Goal: Task Accomplishment & Management: Use online tool/utility

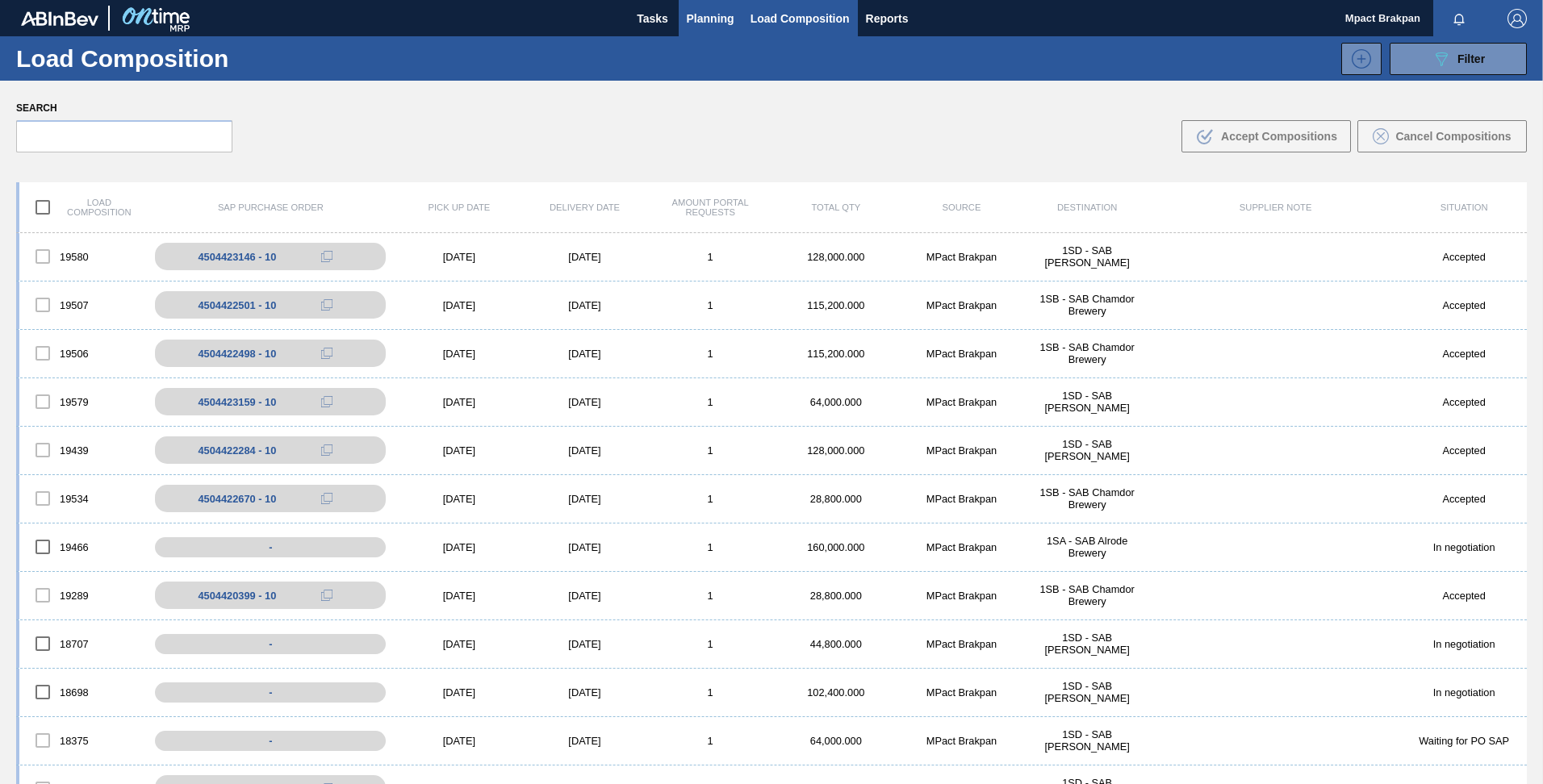
click at [705, 12] on span "Planning" at bounding box center [711, 19] width 48 height 20
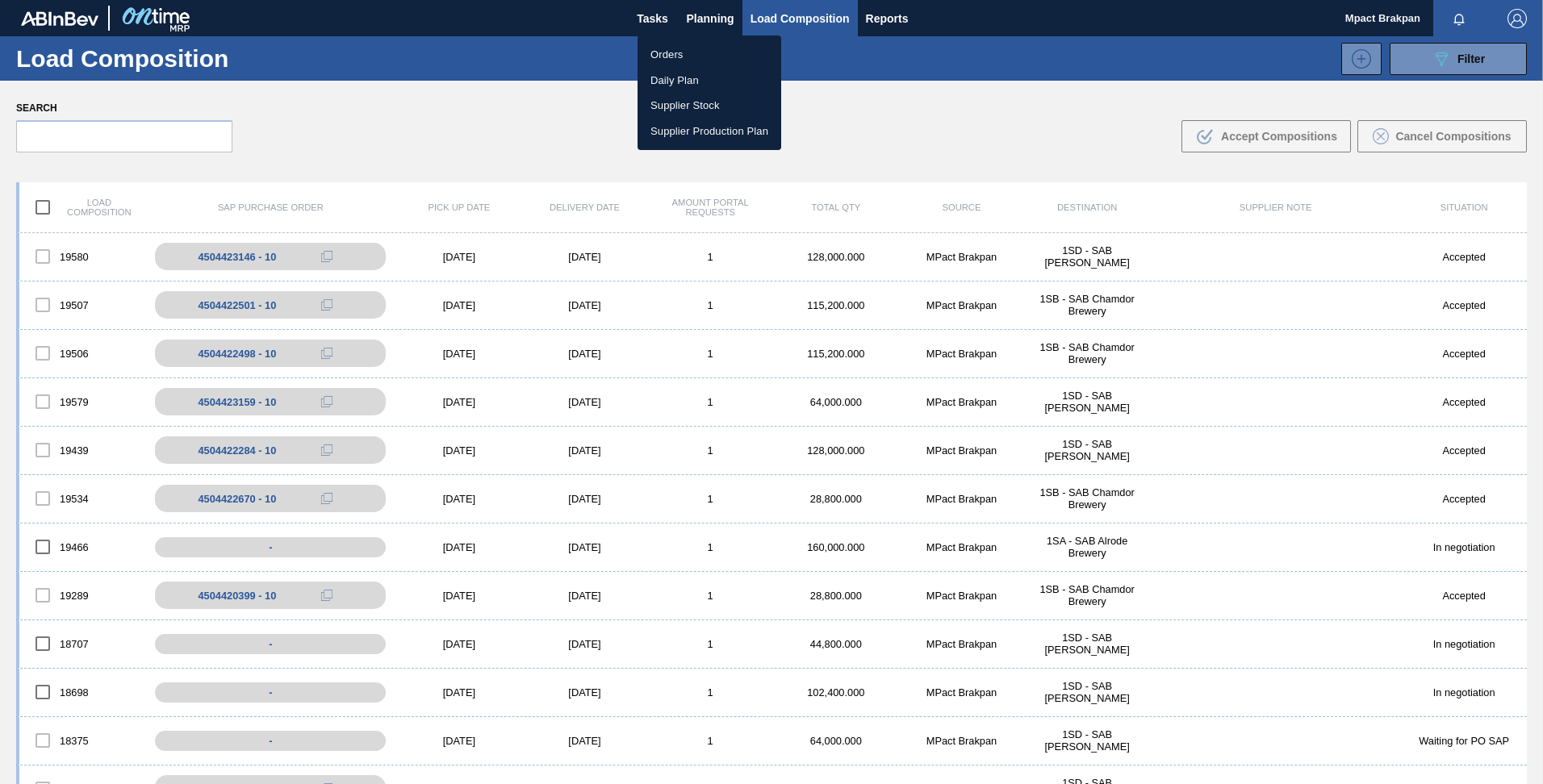
click at [669, 55] on li "Orders" at bounding box center [709, 55] width 144 height 26
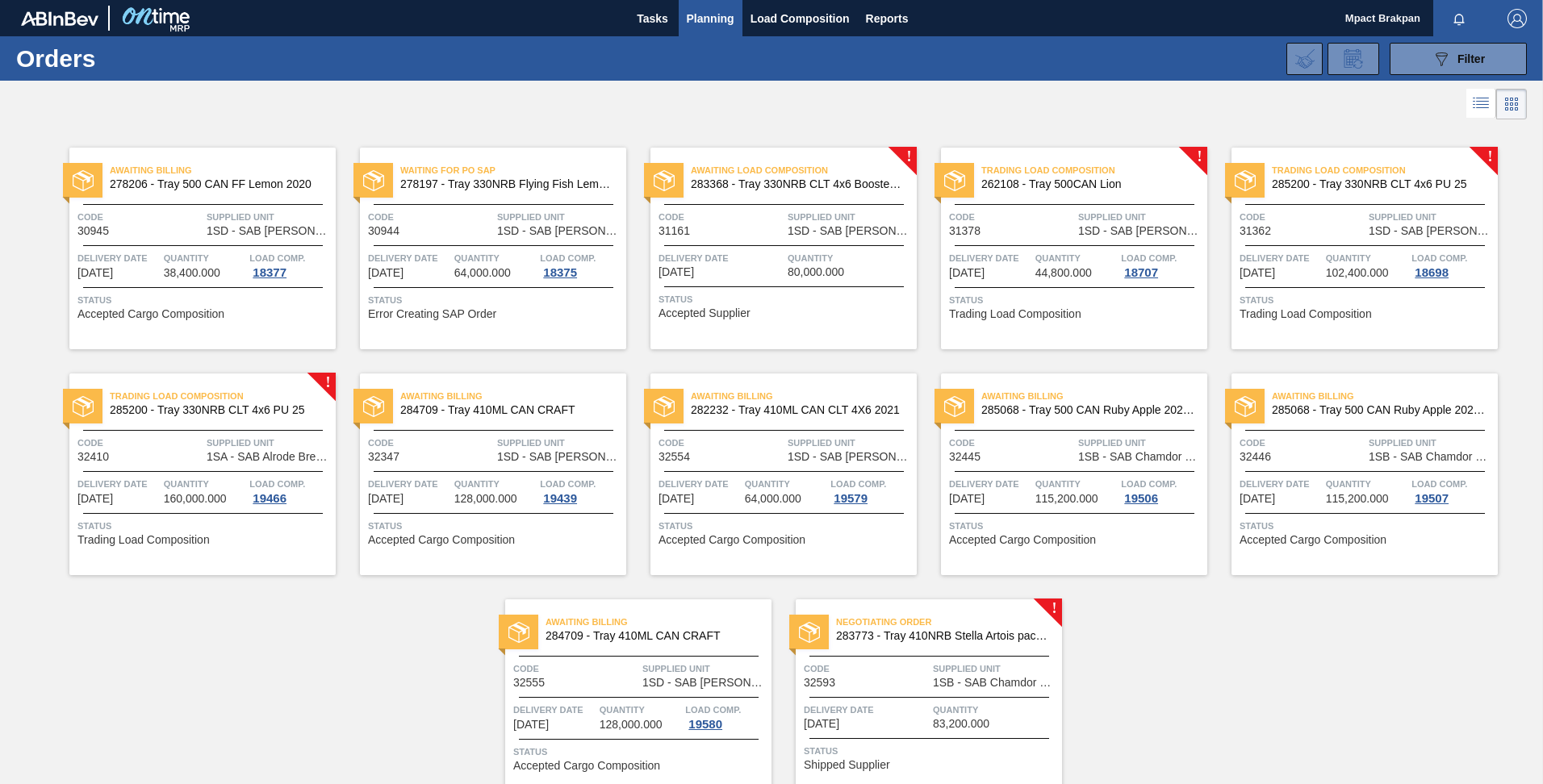
click at [956, 694] on div "Negotiating Order 283773 - Tray 410NRB Stella Artois pack Upgrade Code 32593 Su…" at bounding box center [928, 700] width 267 height 201
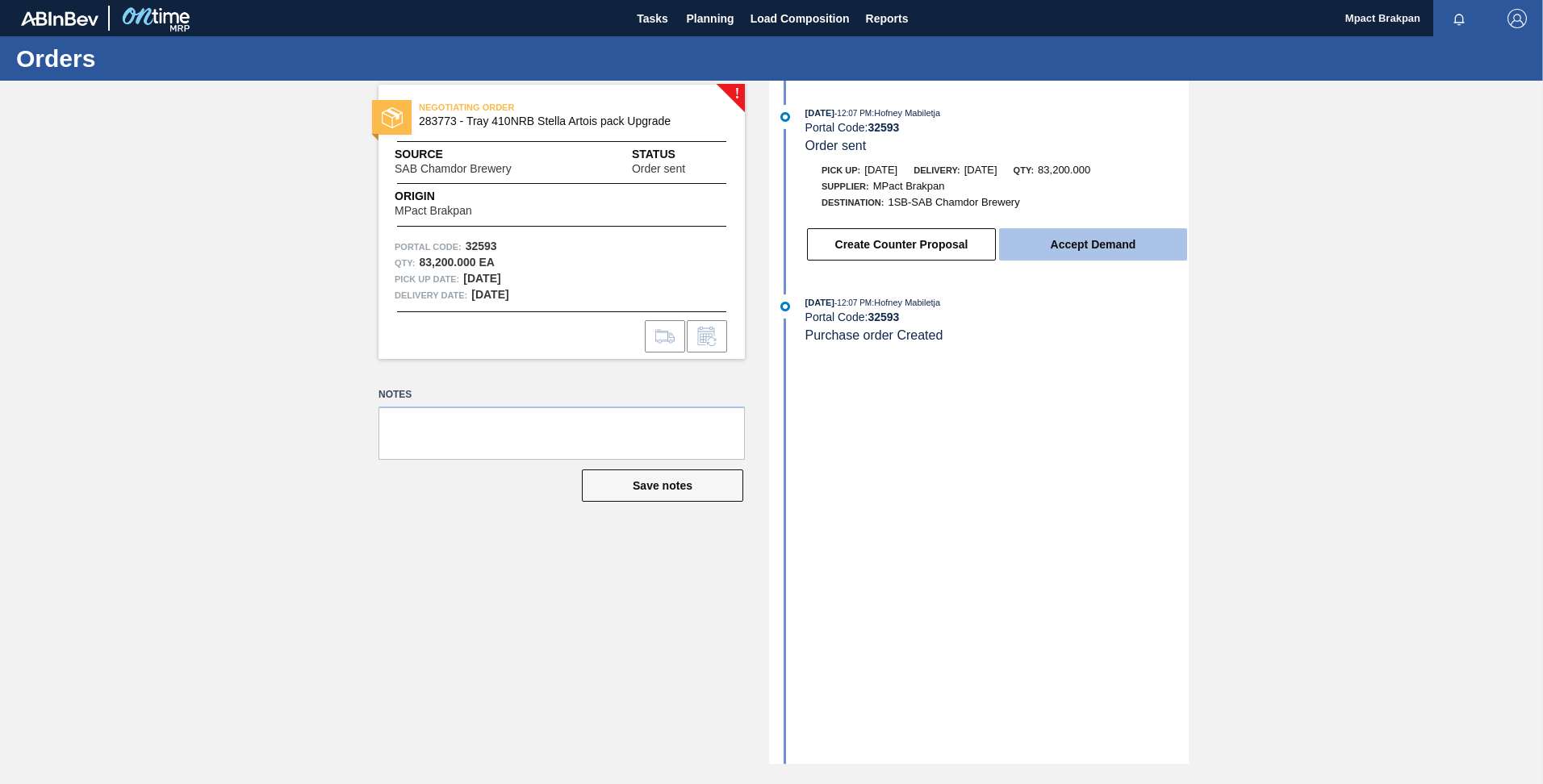
click at [1093, 241] on button "Accept Demand" at bounding box center [1093, 244] width 188 height 33
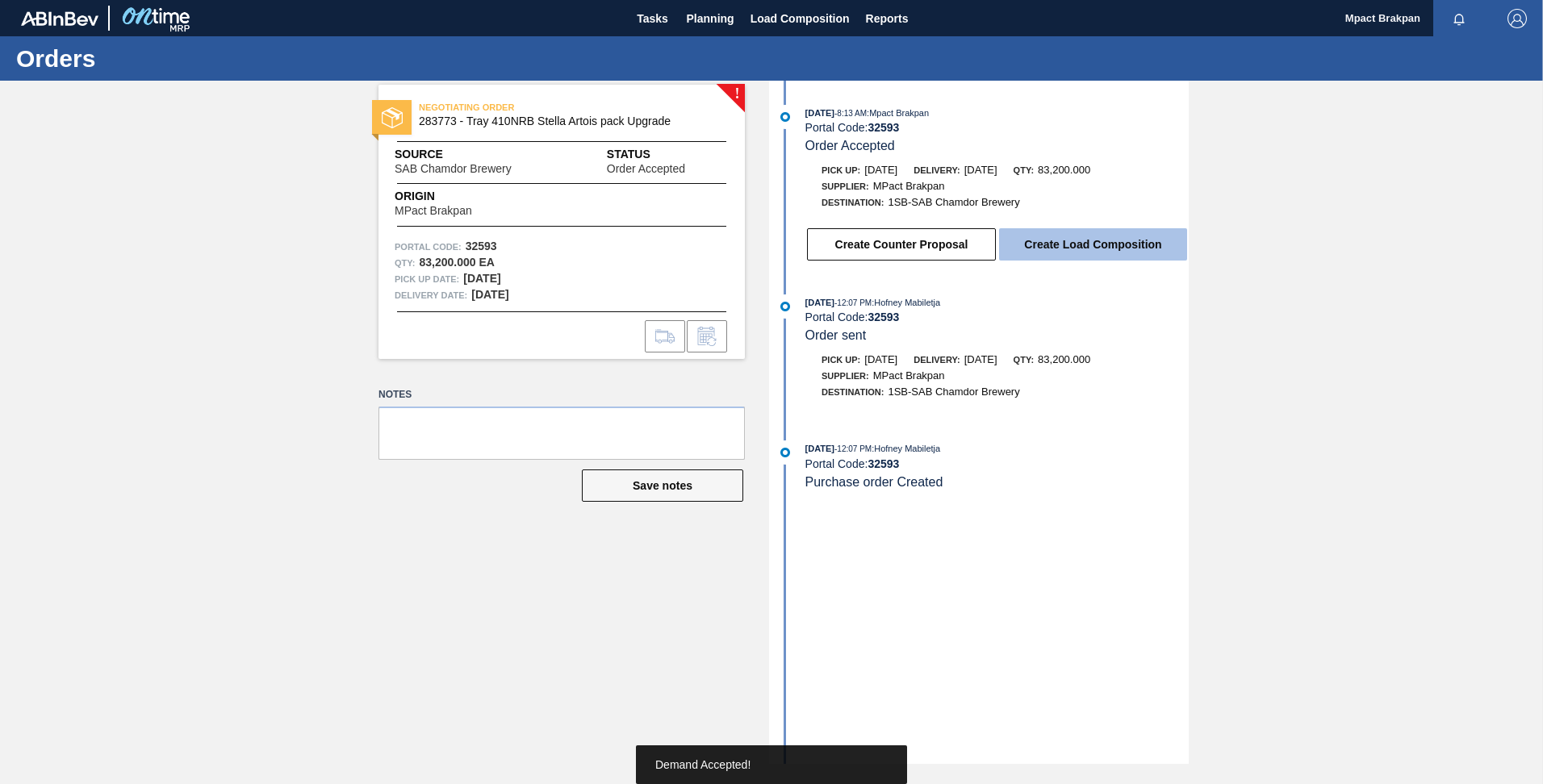
click at [1073, 242] on button "Create Load Composition" at bounding box center [1093, 244] width 188 height 33
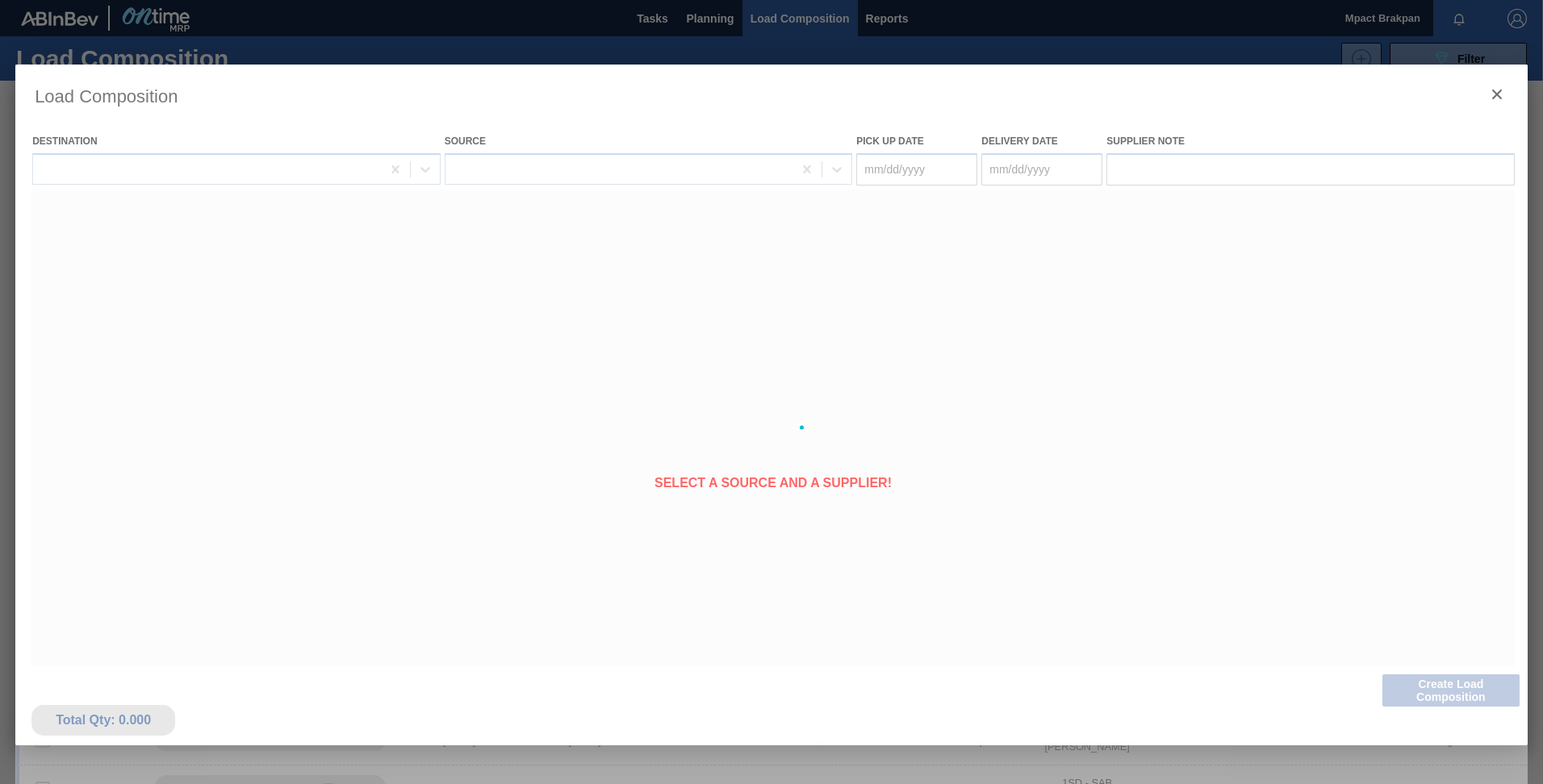
type Date "[DATE]"
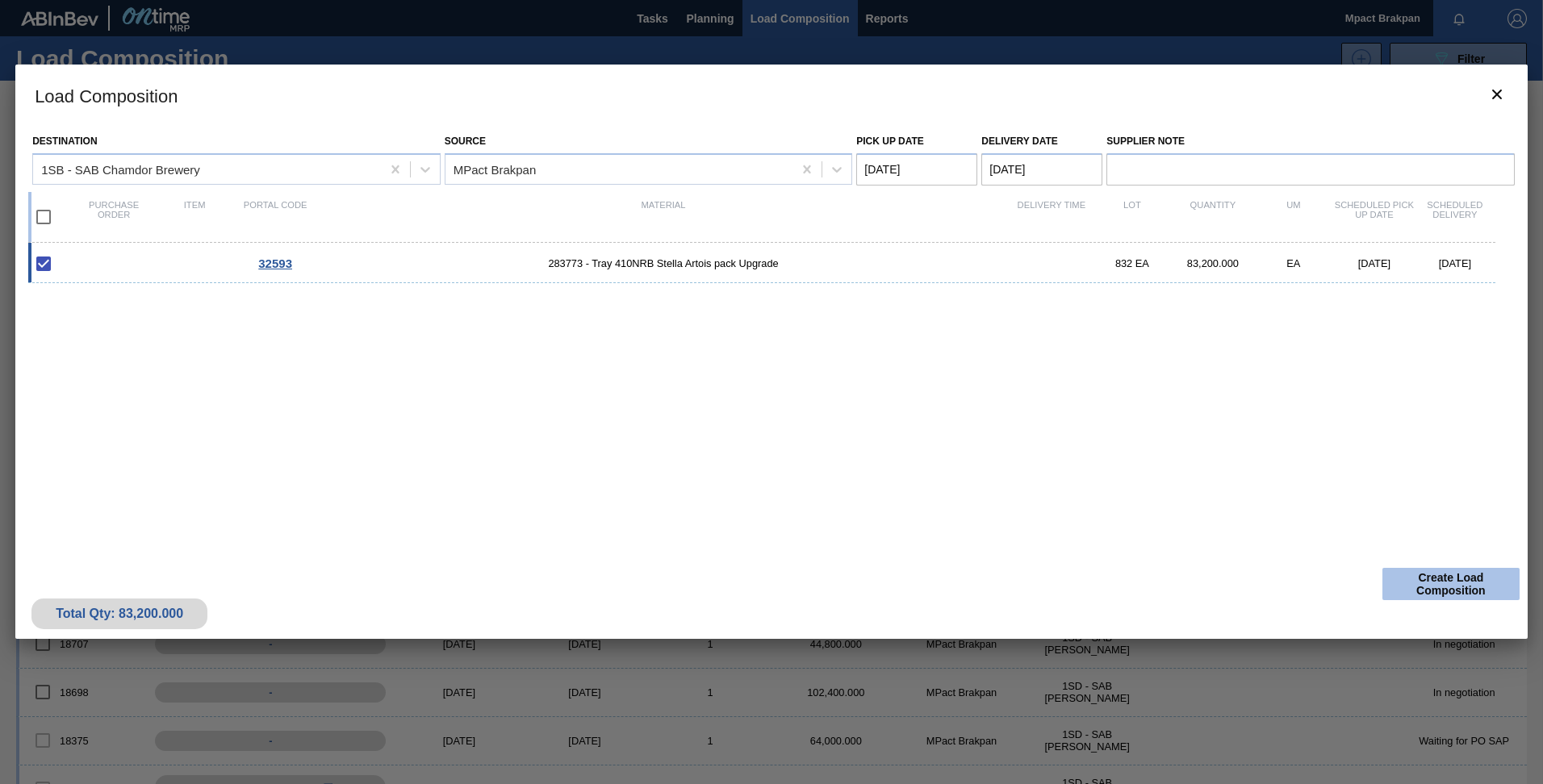
click at [1442, 582] on button "Create Load Composition" at bounding box center [1451, 584] width 137 height 33
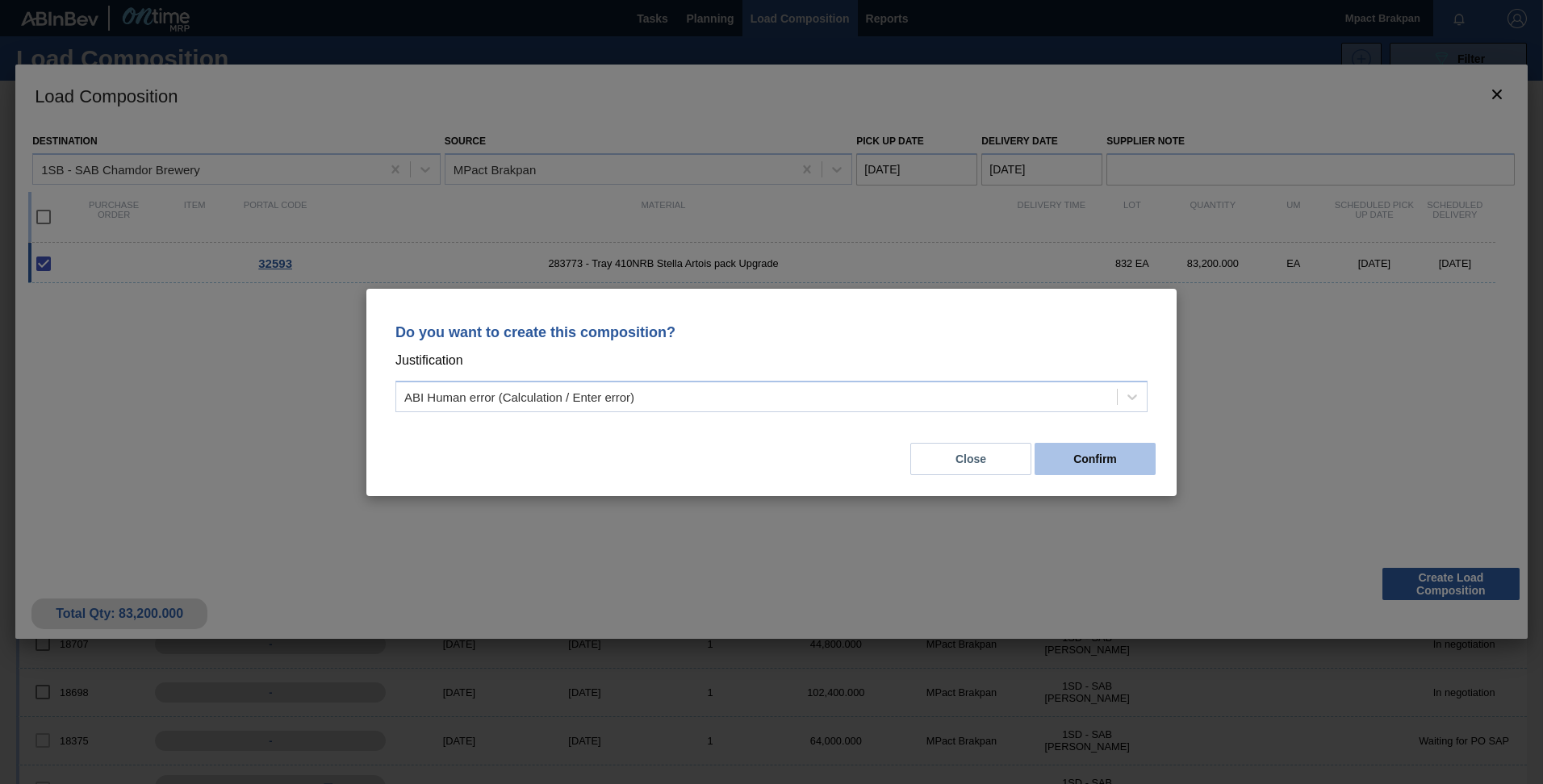
click at [1097, 457] on button "Confirm" at bounding box center [1095, 459] width 121 height 33
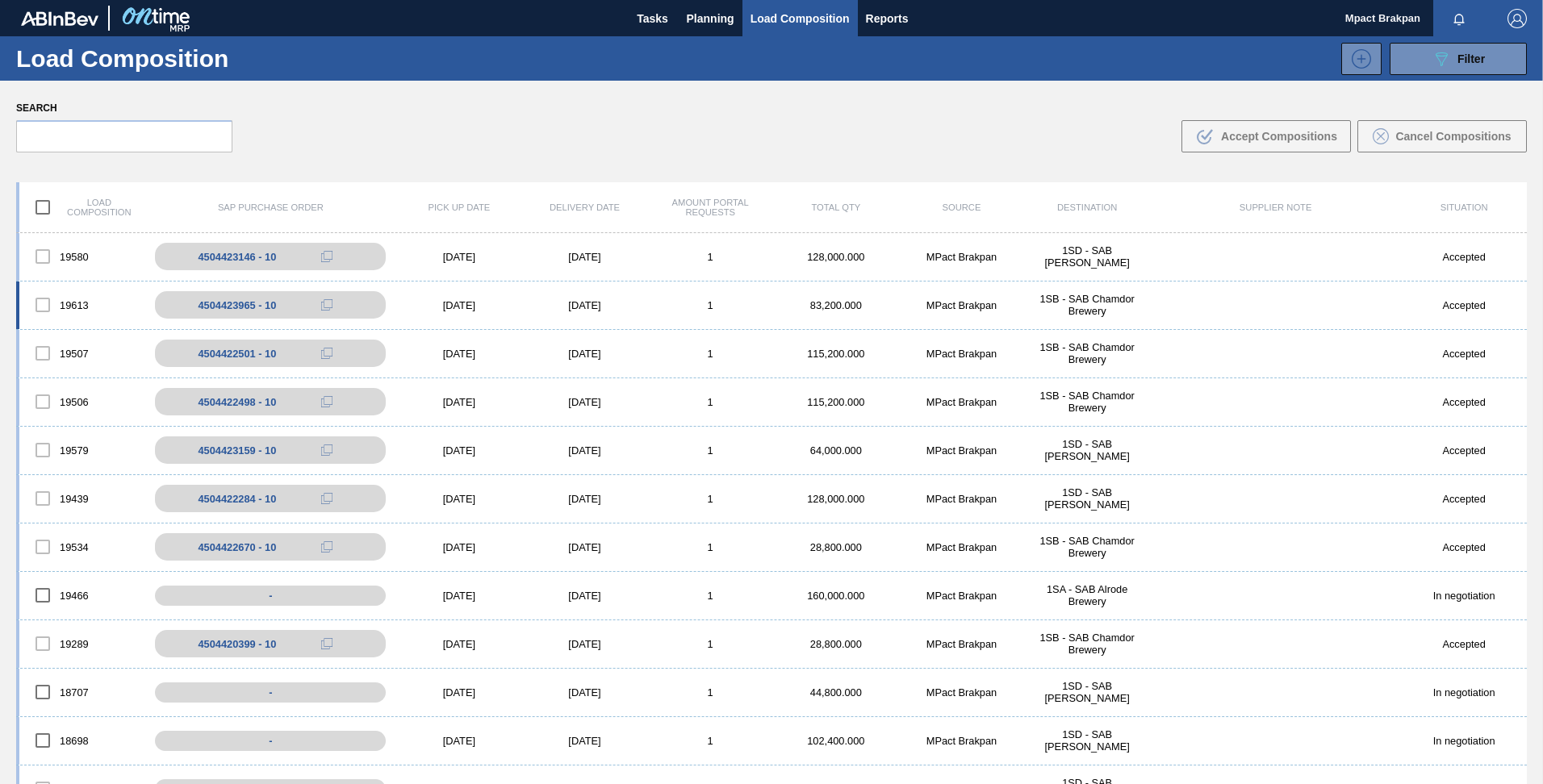
click at [453, 306] on div "[DATE]" at bounding box center [459, 305] width 126 height 12
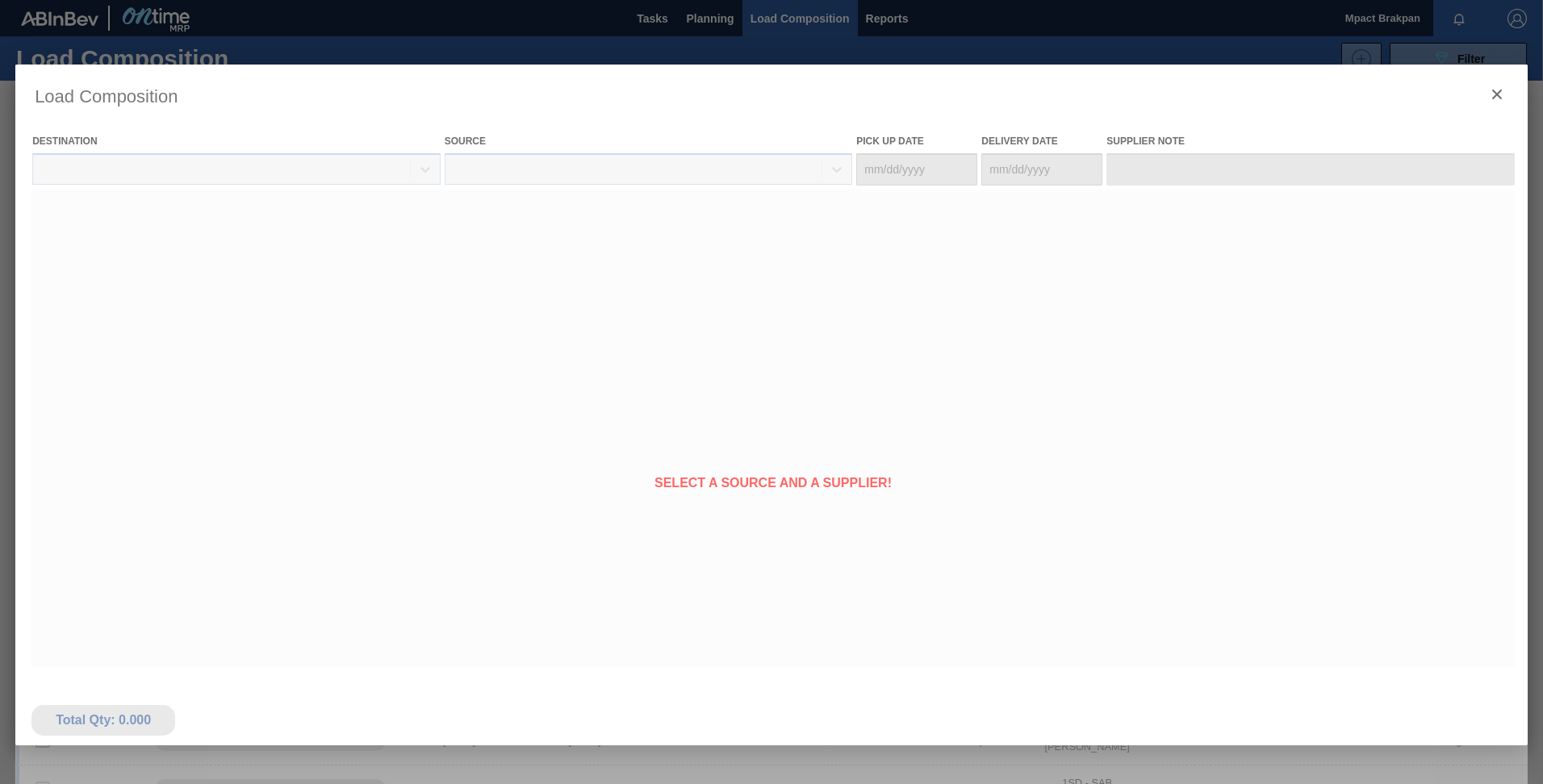
type Date "[DATE]"
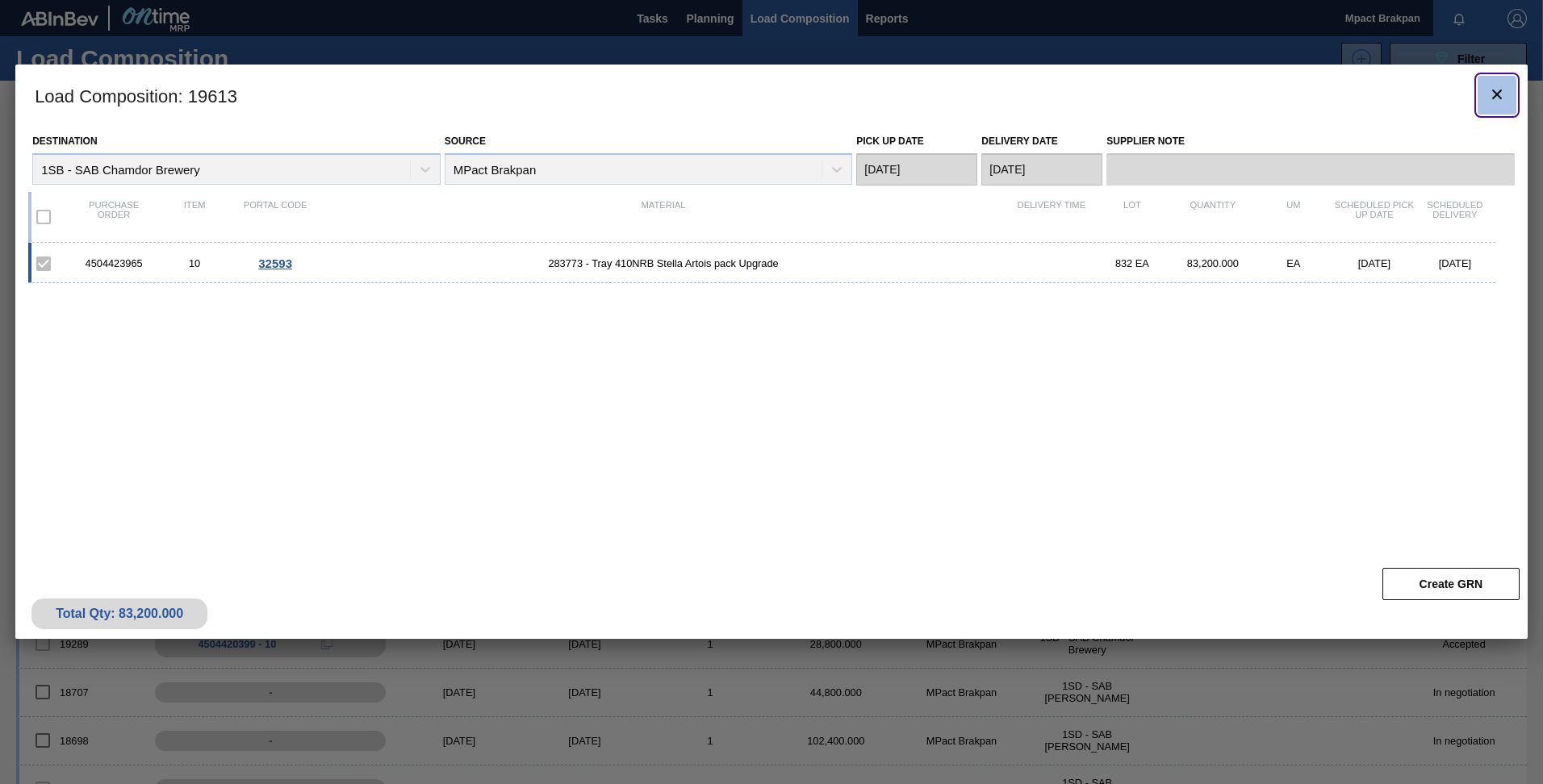
click at [1503, 94] on icon "botão de ícone" at bounding box center [1497, 94] width 20 height 20
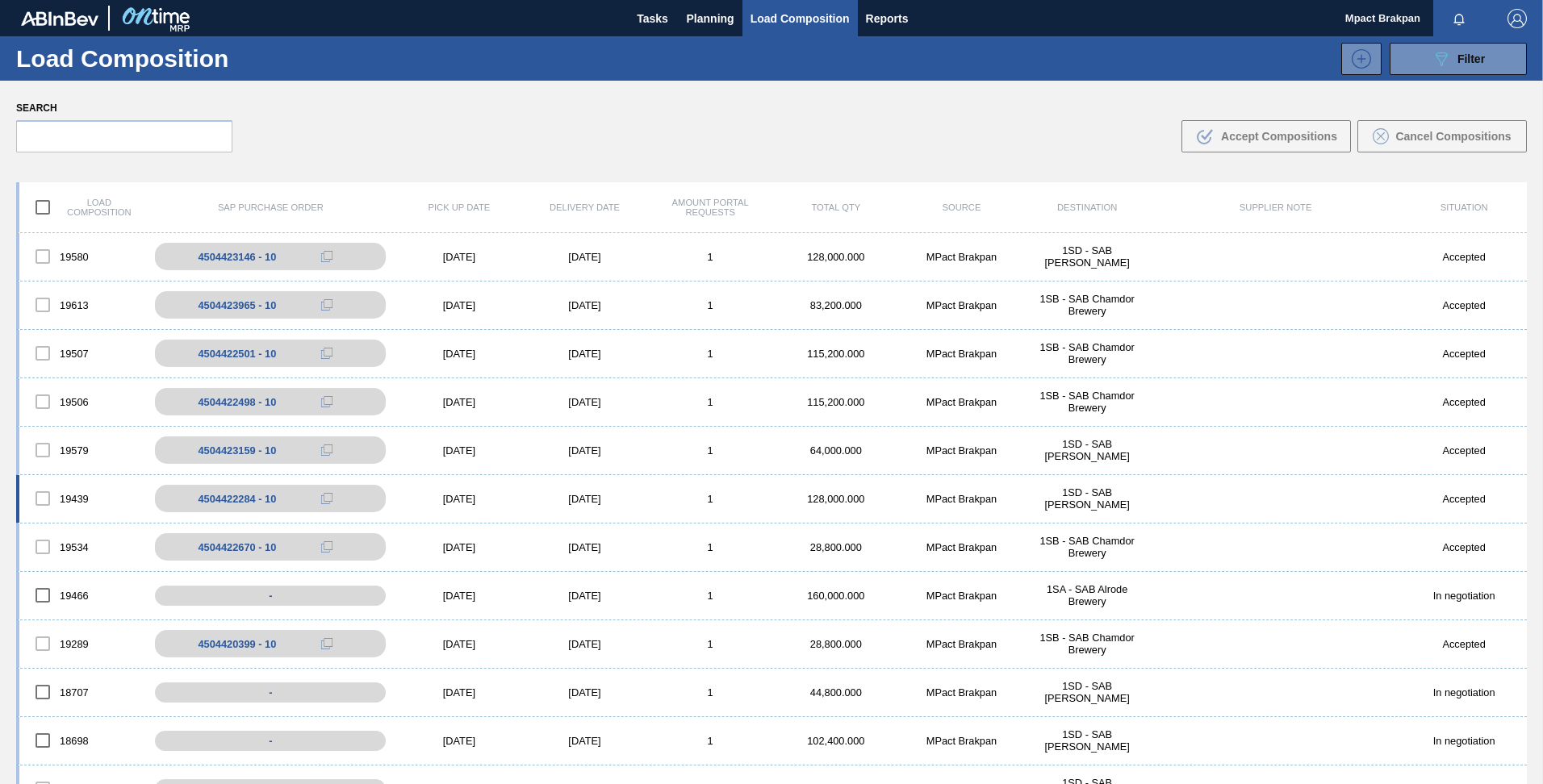
click at [571, 499] on div "[DATE]" at bounding box center [585, 499] width 126 height 12
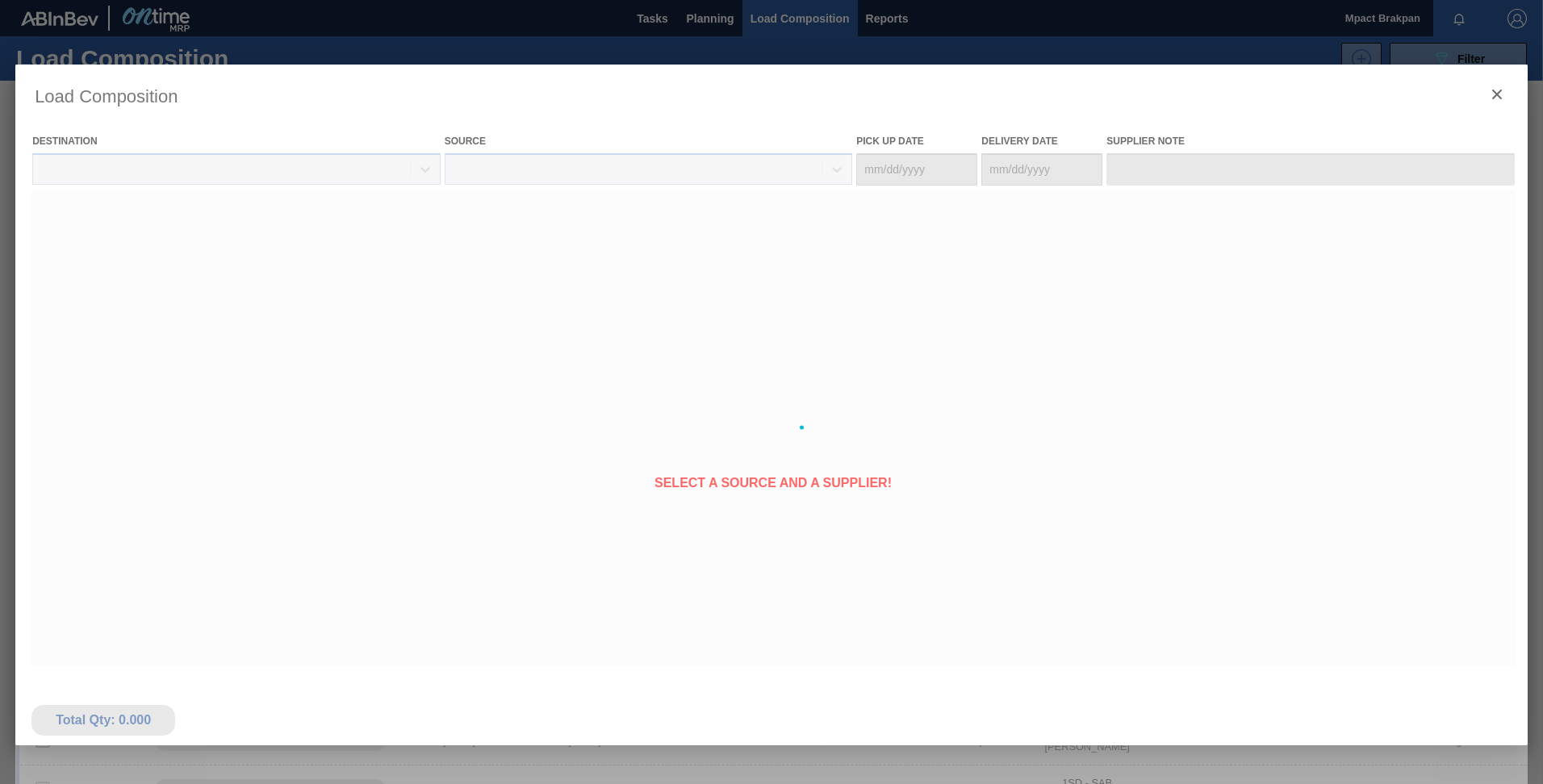
type Date "[DATE]"
